Goal: Transaction & Acquisition: Purchase product/service

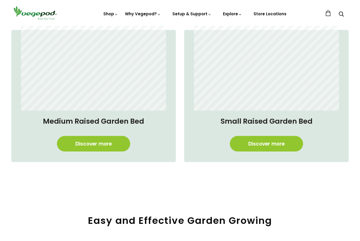
scroll to position [409, 0]
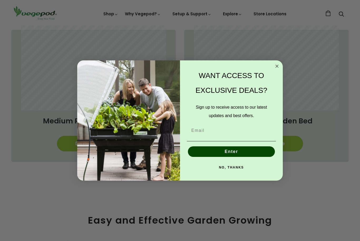
click at [274, 69] on circle "Close dialog" at bounding box center [277, 66] width 6 height 6
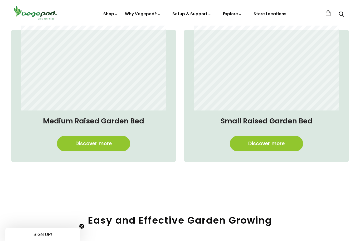
click at [276, 144] on link "Discover more" at bounding box center [266, 144] width 73 height 16
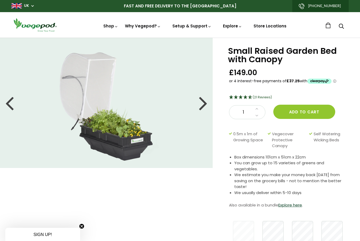
click at [202, 105] on div at bounding box center [203, 103] width 8 height 24
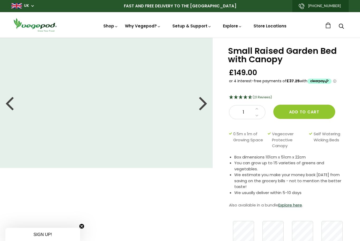
click at [202, 104] on div at bounding box center [203, 103] width 8 height 24
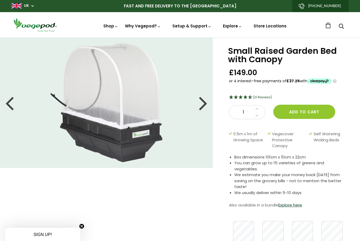
click at [204, 103] on div at bounding box center [203, 103] width 8 height 24
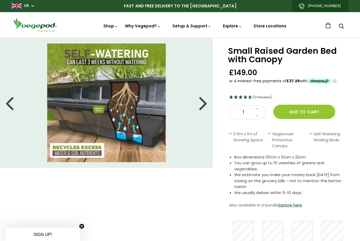
click at [206, 103] on div at bounding box center [203, 103] width 8 height 24
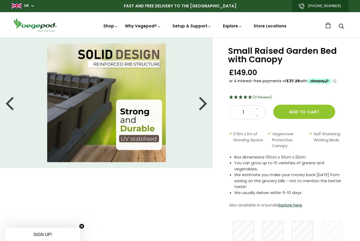
click at [202, 105] on div at bounding box center [203, 103] width 8 height 24
